Goal: Find specific page/section

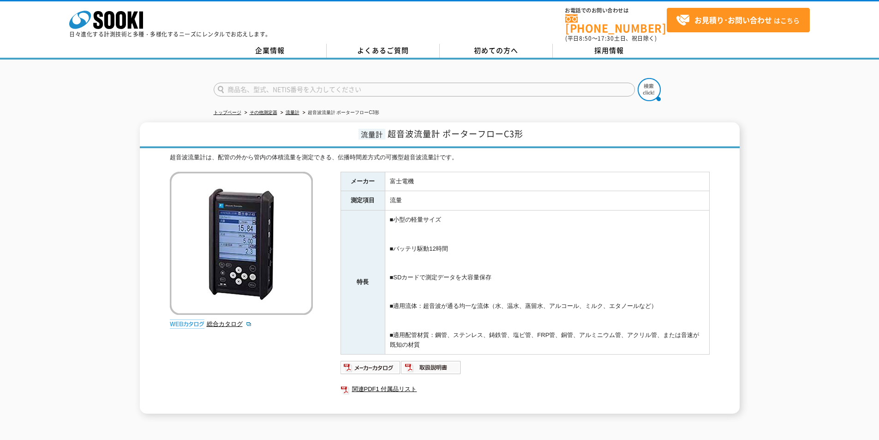
click at [256, 86] on input "text" at bounding box center [424, 90] width 421 height 14
type input "建レコキット"
click at [653, 87] on img at bounding box center [649, 89] width 23 height 23
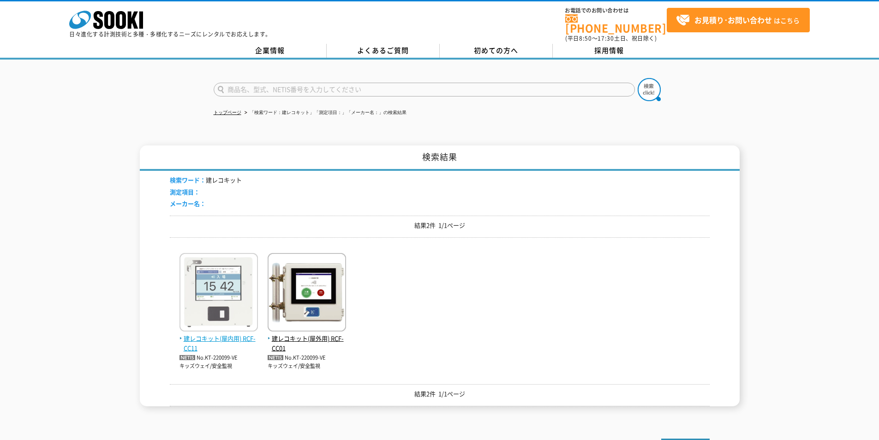
click at [209, 304] on img at bounding box center [218, 293] width 78 height 81
